Goal: Complete application form: Complete application form

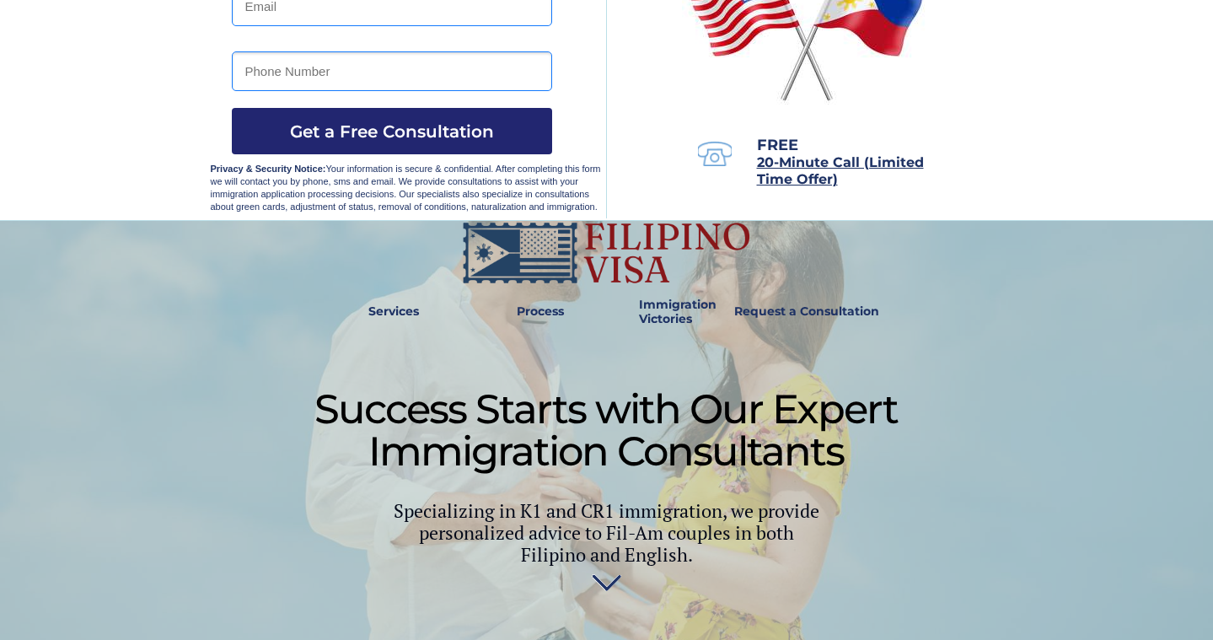
scroll to position [277, 0]
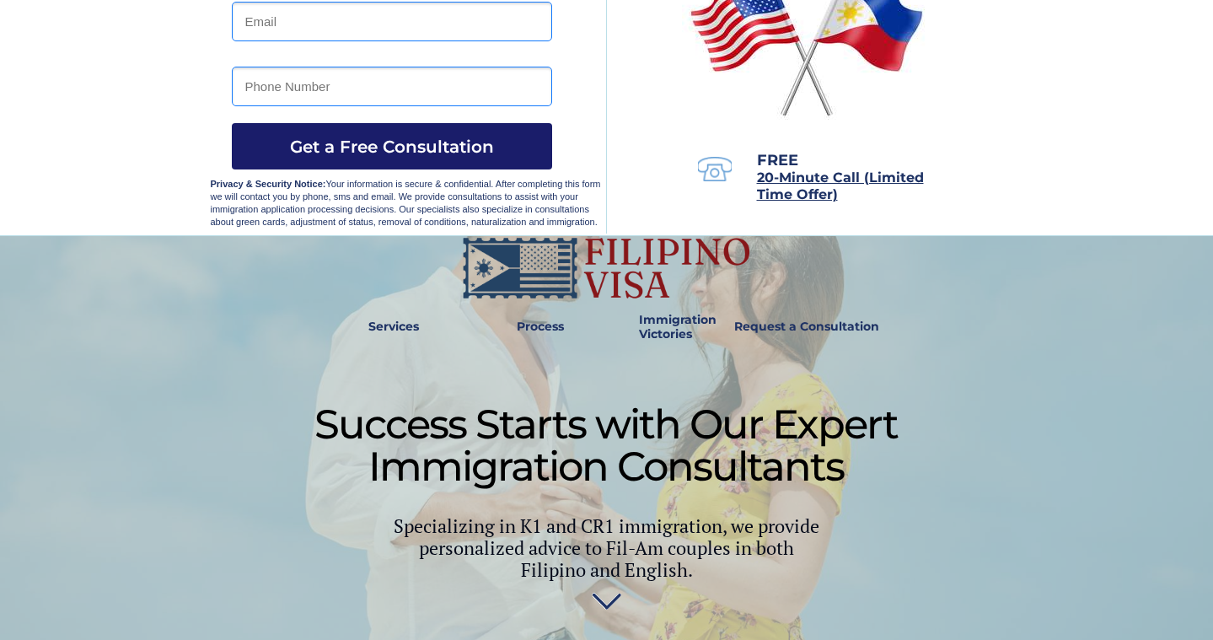
click at [381, 159] on button "Get a Free Consultation" at bounding box center [392, 146] width 320 height 46
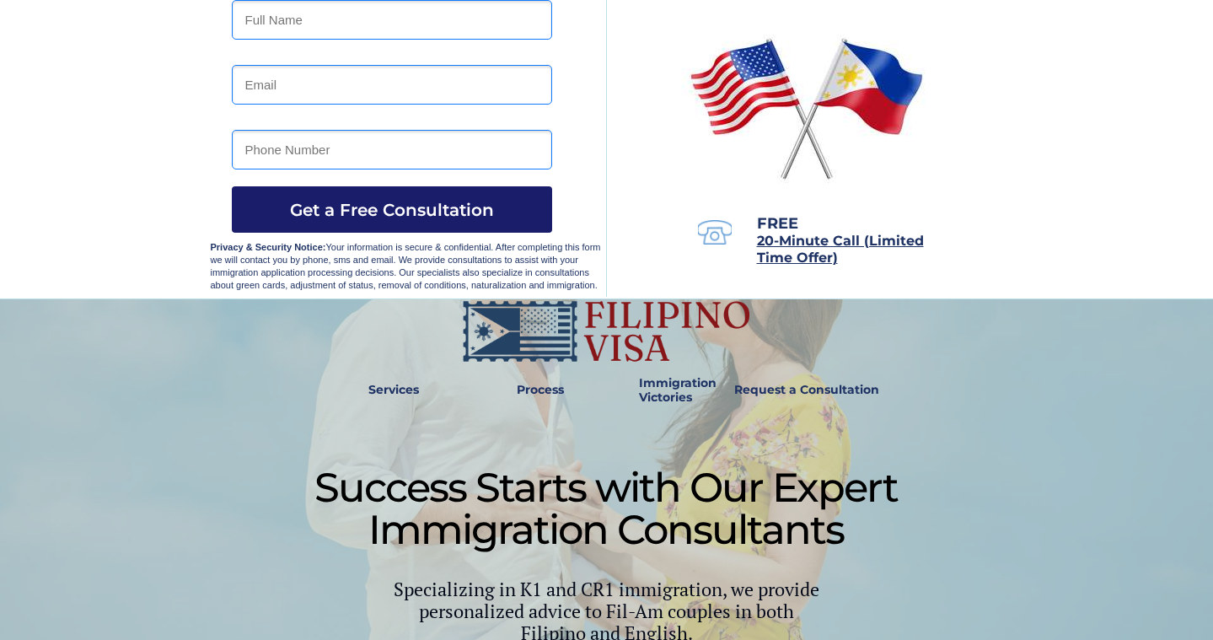
click at [388, 209] on span "Get a Free Consultation" at bounding box center [392, 210] width 320 height 20
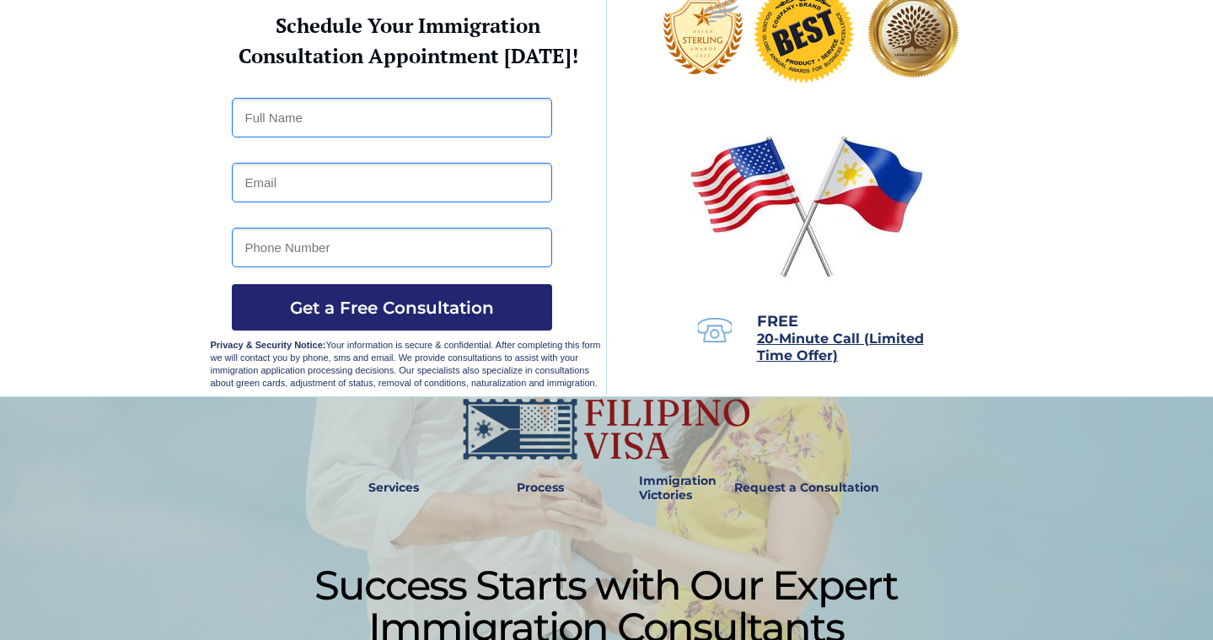
scroll to position [0, 0]
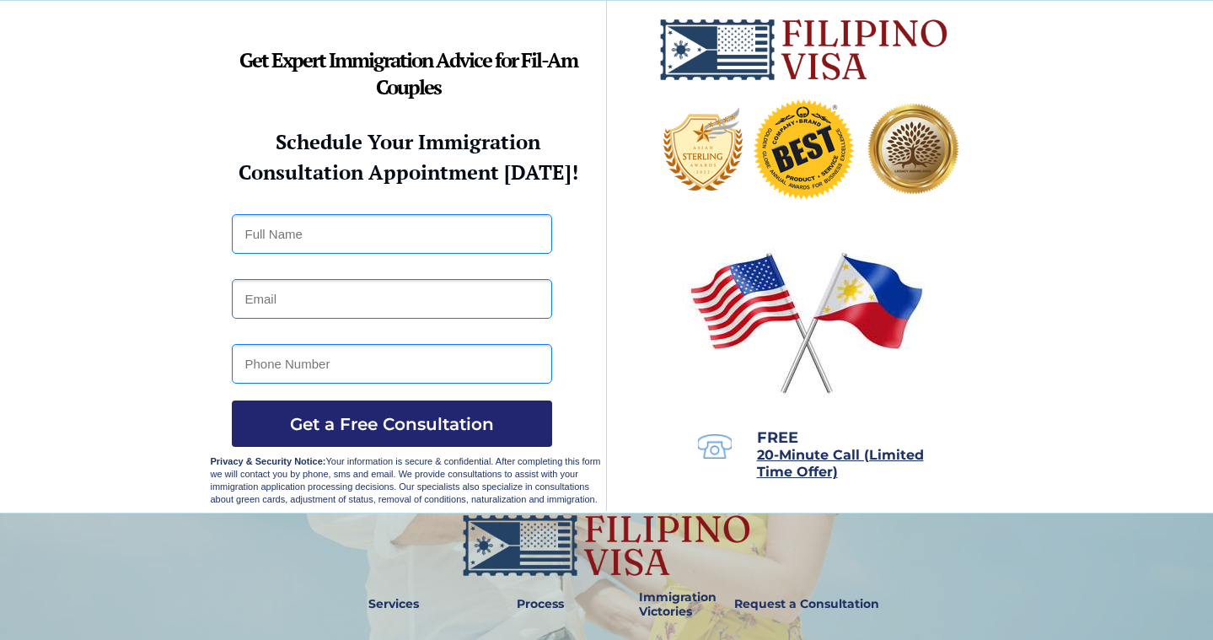
click at [317, 234] on input "text" at bounding box center [392, 234] width 320 height 40
type input "sonny v francisco"
type input "sonvfrancisco@yahoo.com"
type input "09175864276"
click at [375, 429] on span "Get a Free Consultation" at bounding box center [392, 424] width 320 height 20
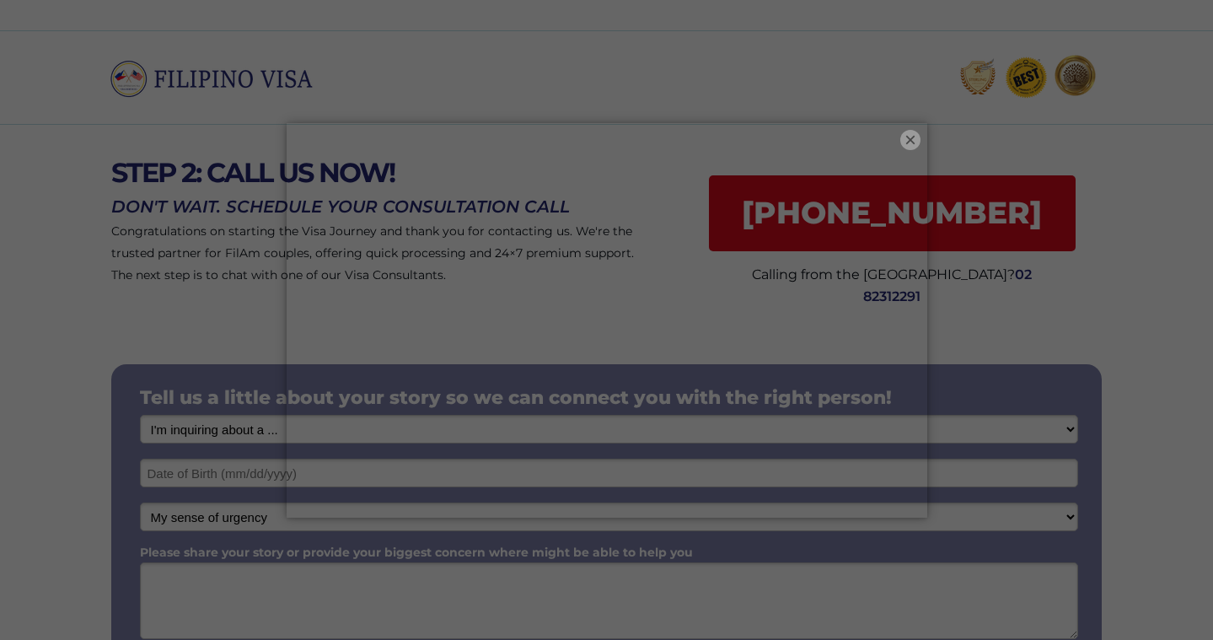
click at [915, 139] on button "×" at bounding box center [910, 140] width 20 height 20
